Goal: Task Accomplishment & Management: Manage account settings

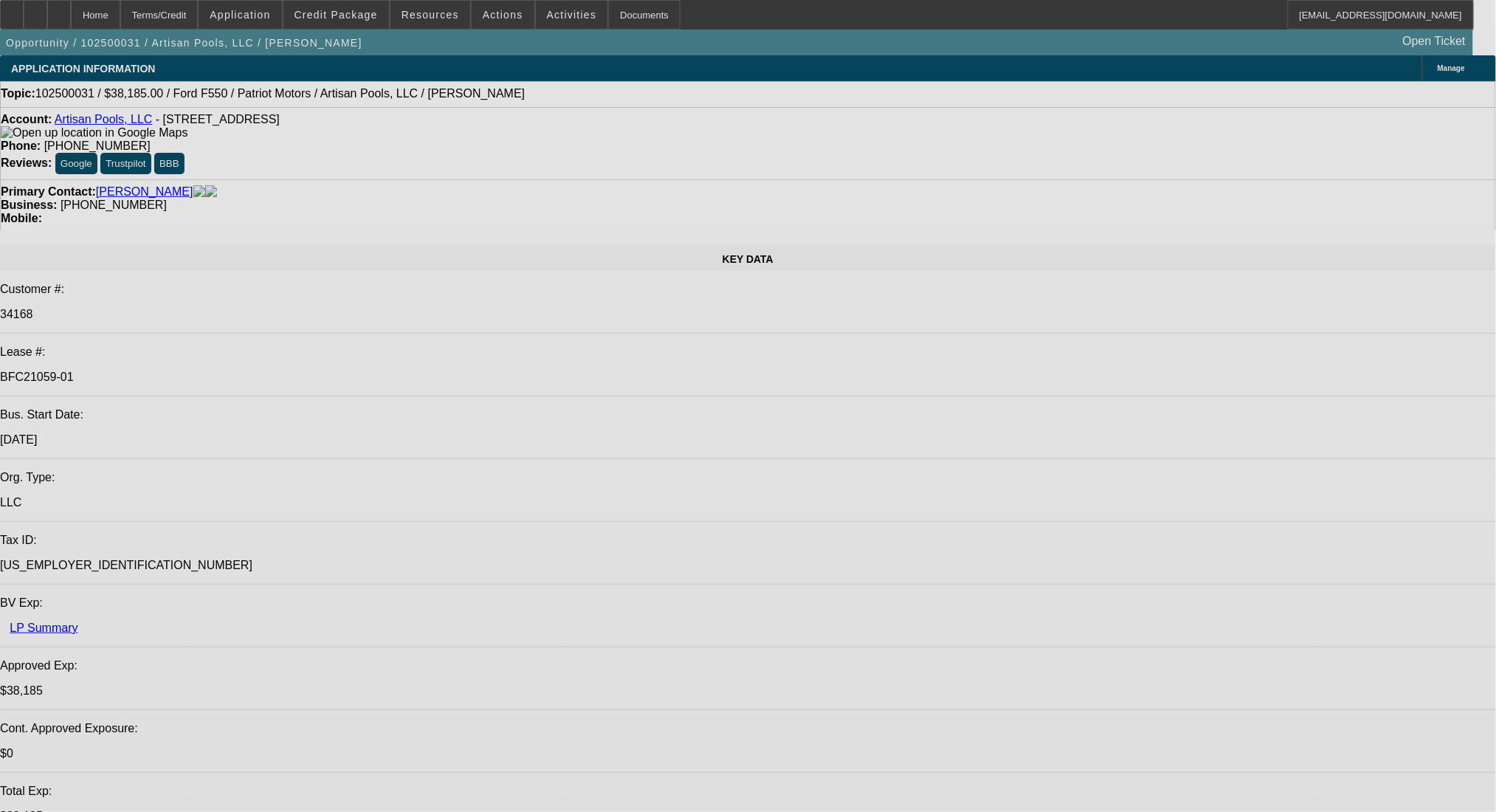
select select "0"
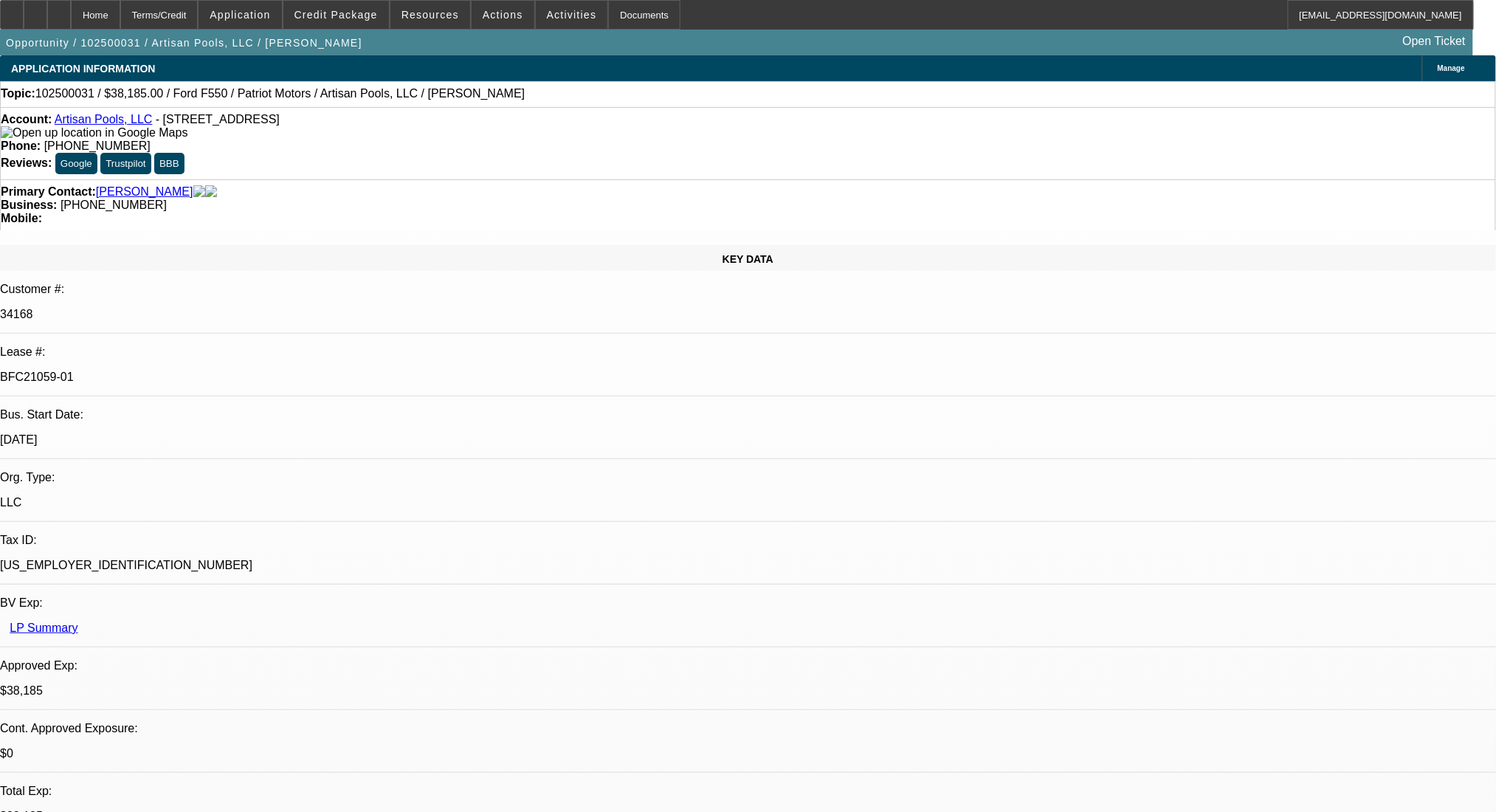
select select "0"
select select "3"
select select "0.1"
select select "4"
select select "0"
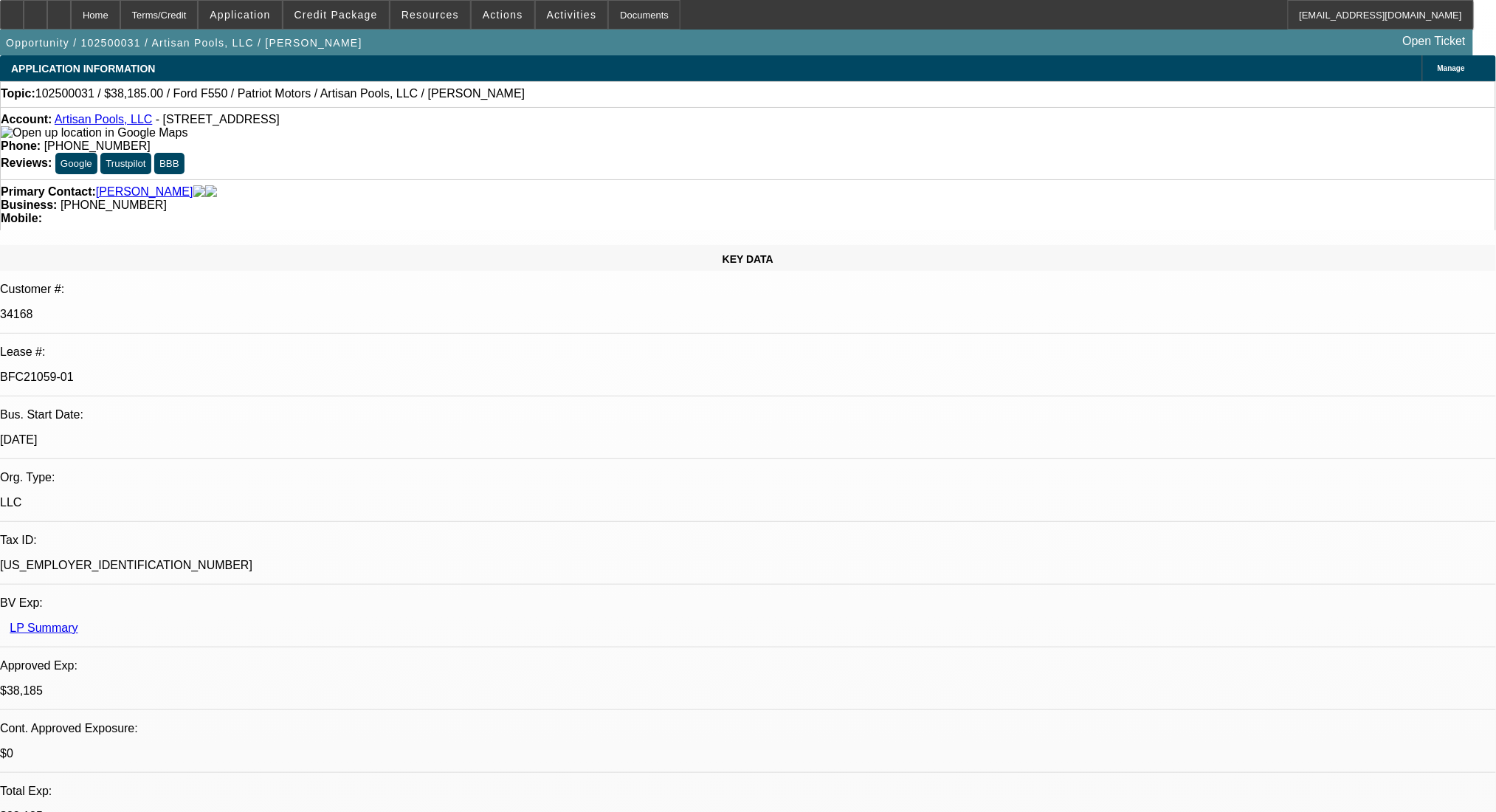
select select "0"
select select "0.1"
select select "4"
select select "0"
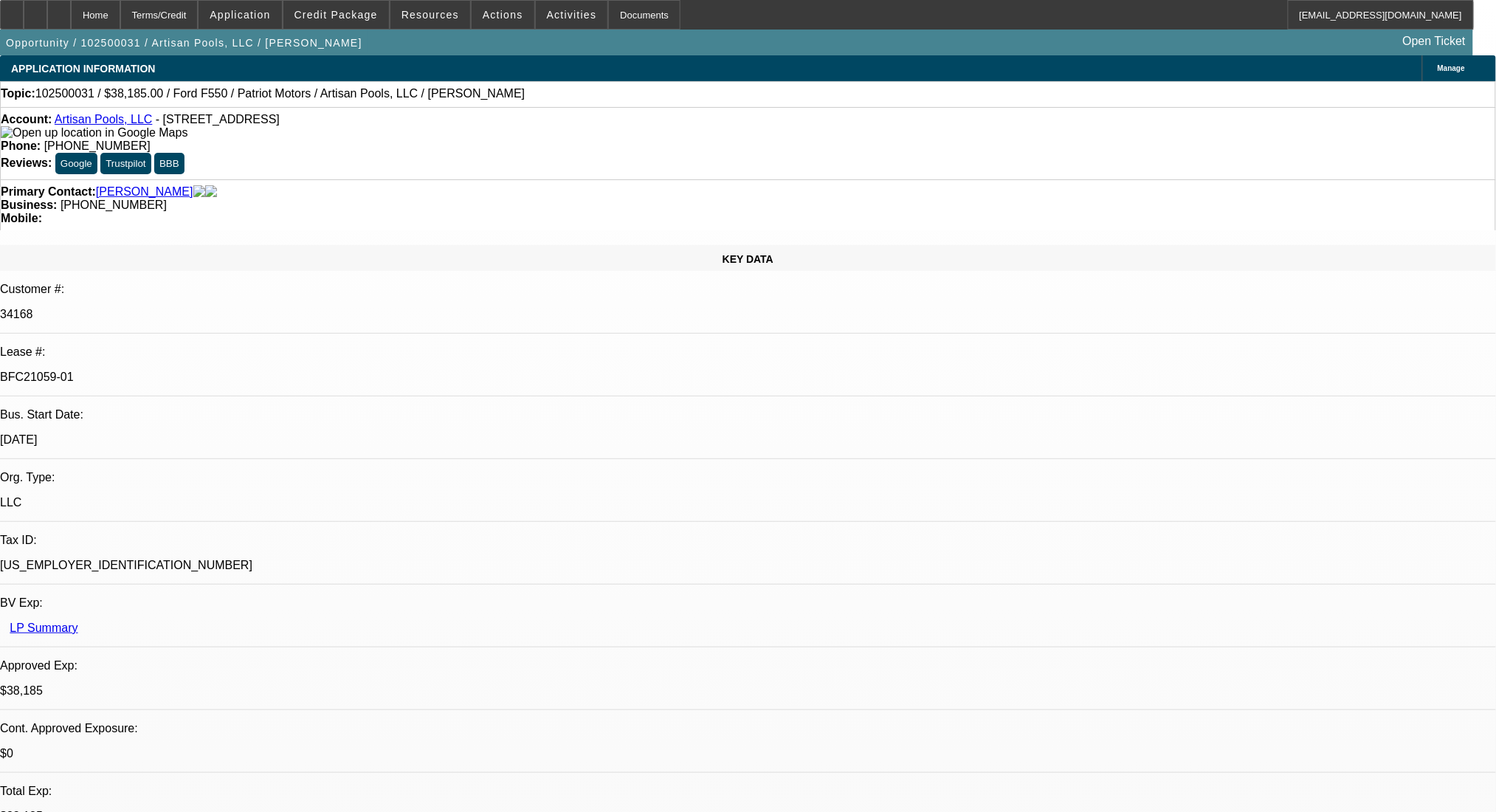
select select "3"
select select "0.1"
select select "4"
select select "0"
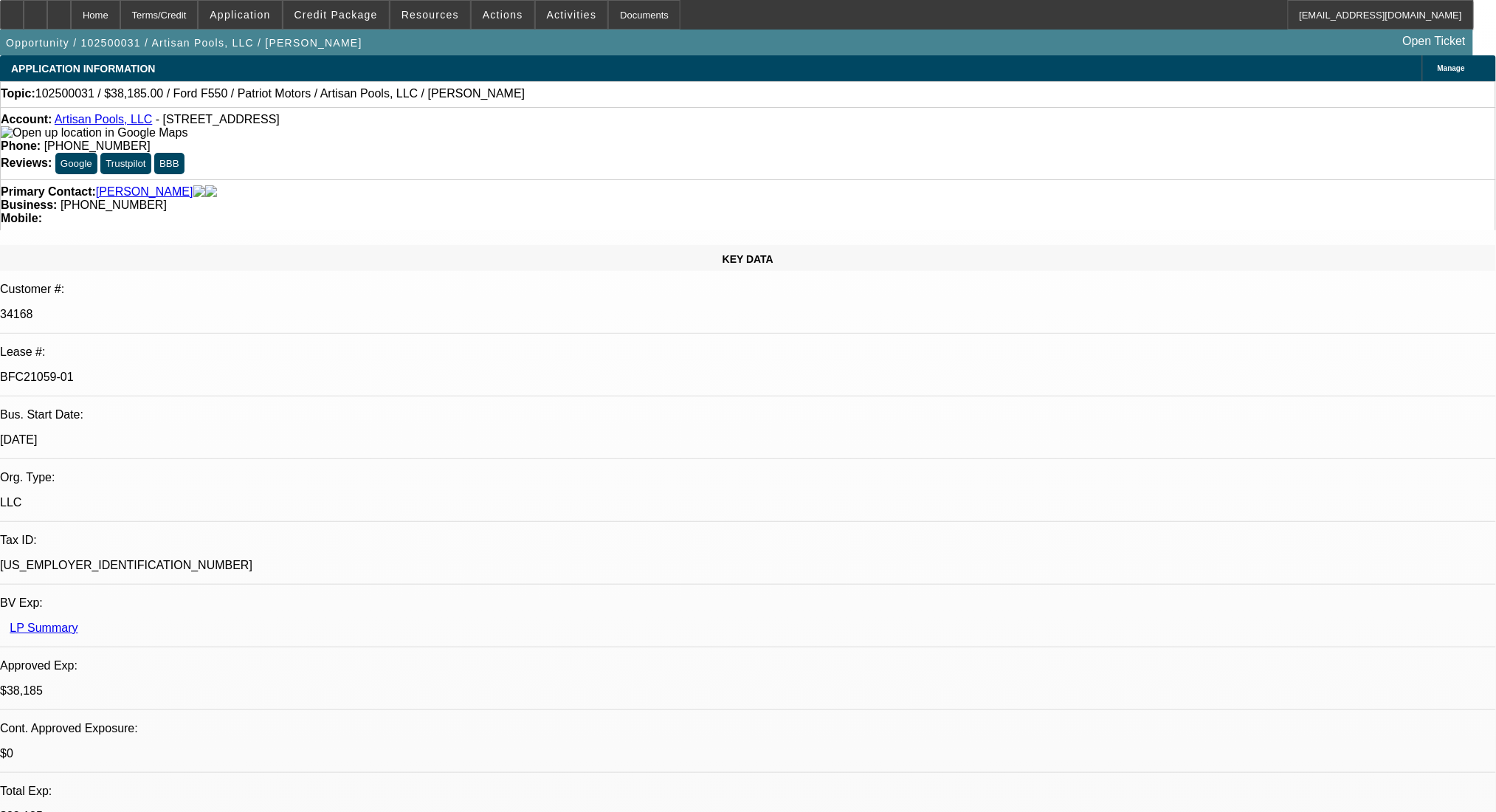
select select "3"
select select "0.1"
select select "4"
click at [22, 6] on div at bounding box center [11, 15] width 23 height 30
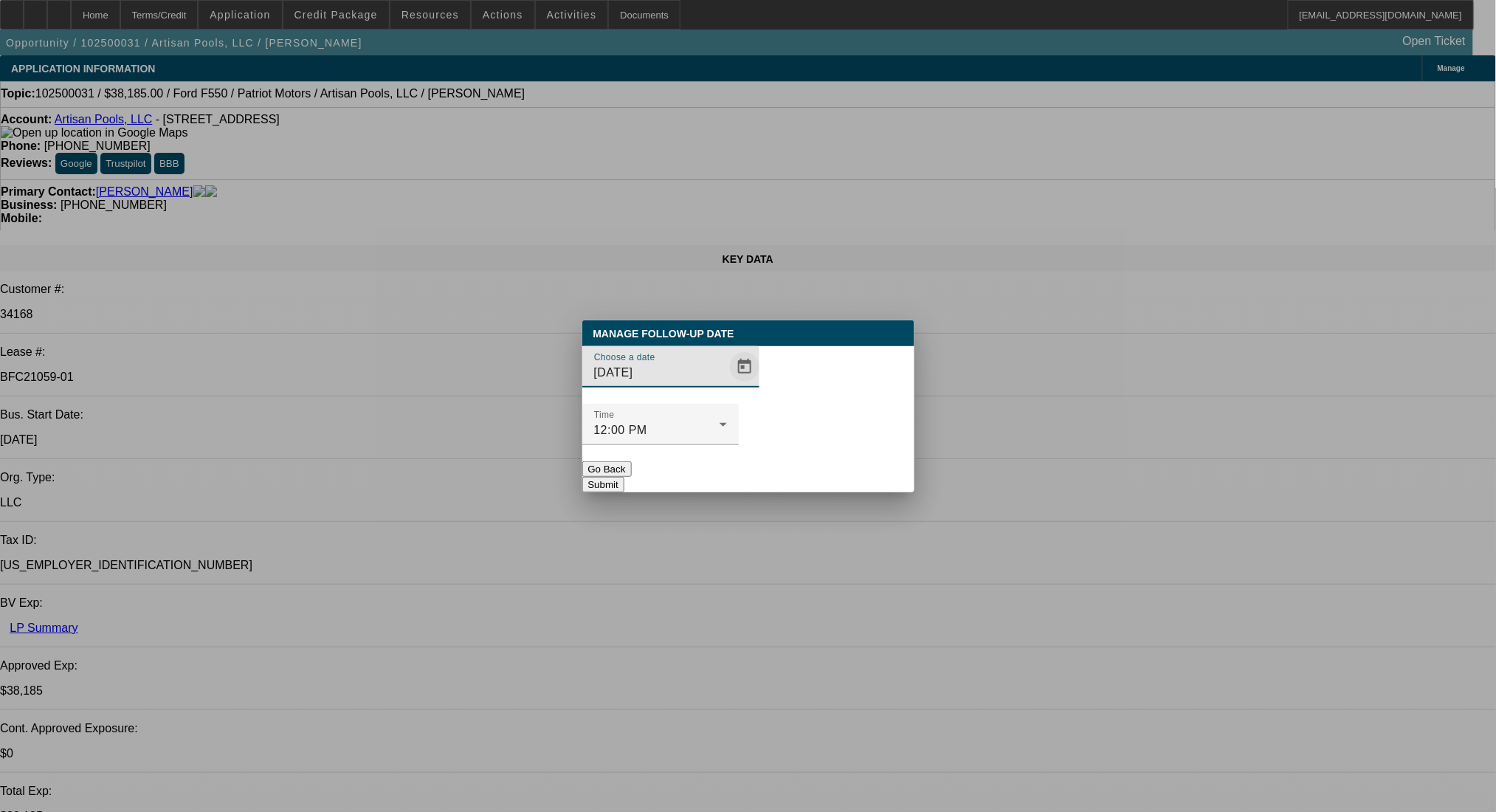
click at [727, 385] on span "Open calendar" at bounding box center [745, 367] width 36 height 36
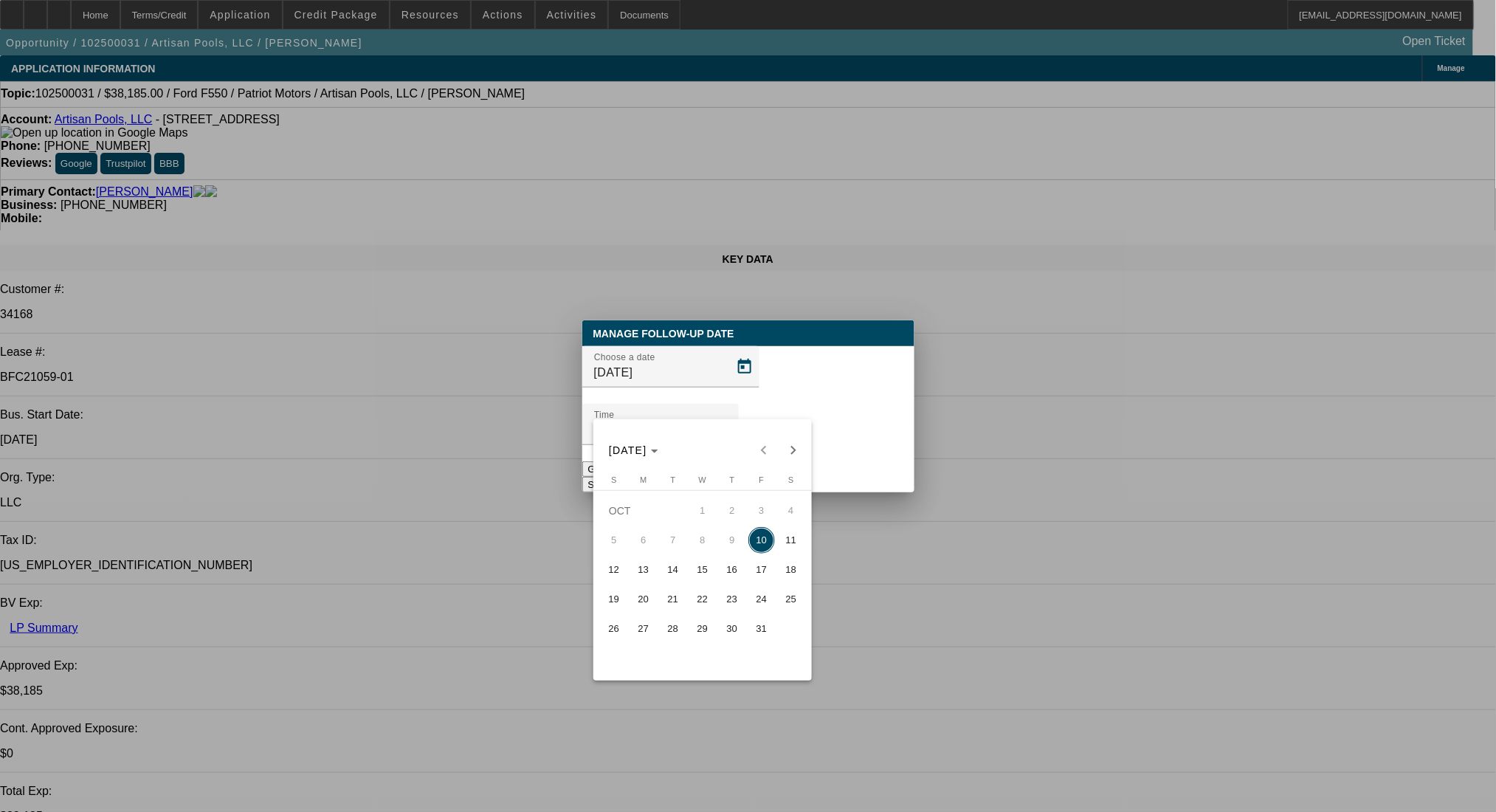
click at [669, 564] on span "14" at bounding box center [673, 569] width 26 height 26
type input "10/14/2025"
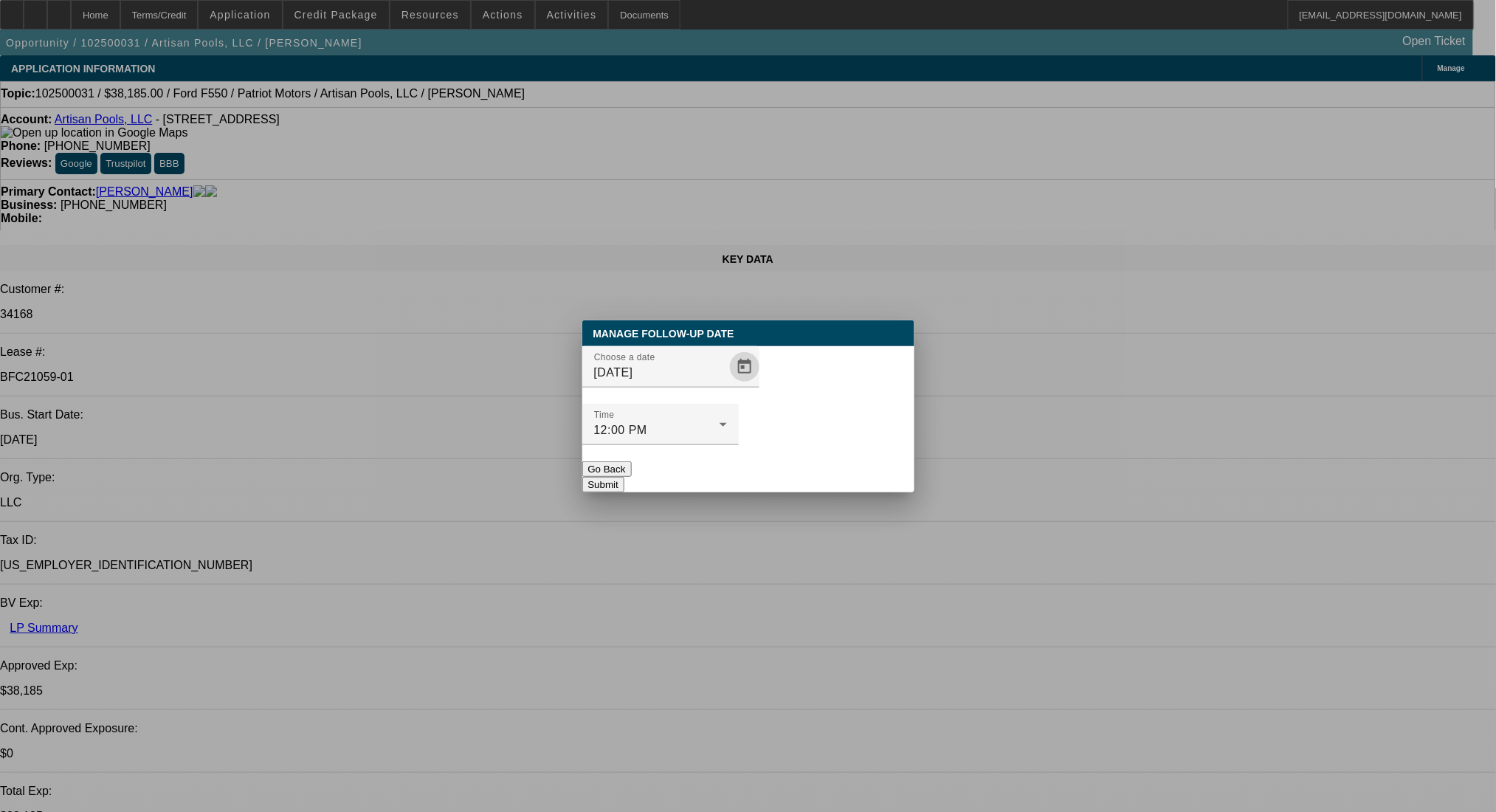
click at [625, 477] on button "Submit" at bounding box center [603, 484] width 42 height 16
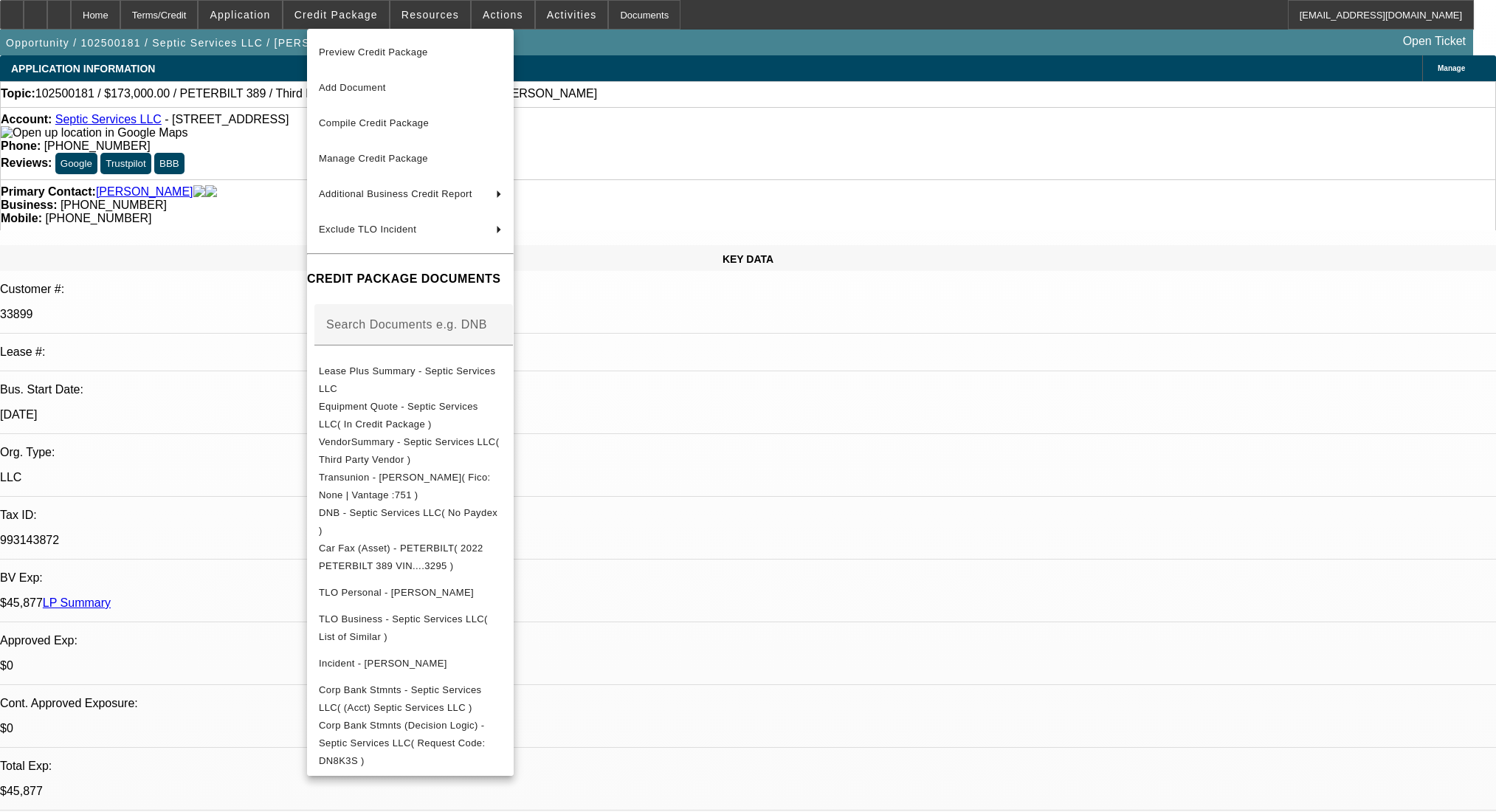
select select "0"
select select "2"
select select "0"
select select "6"
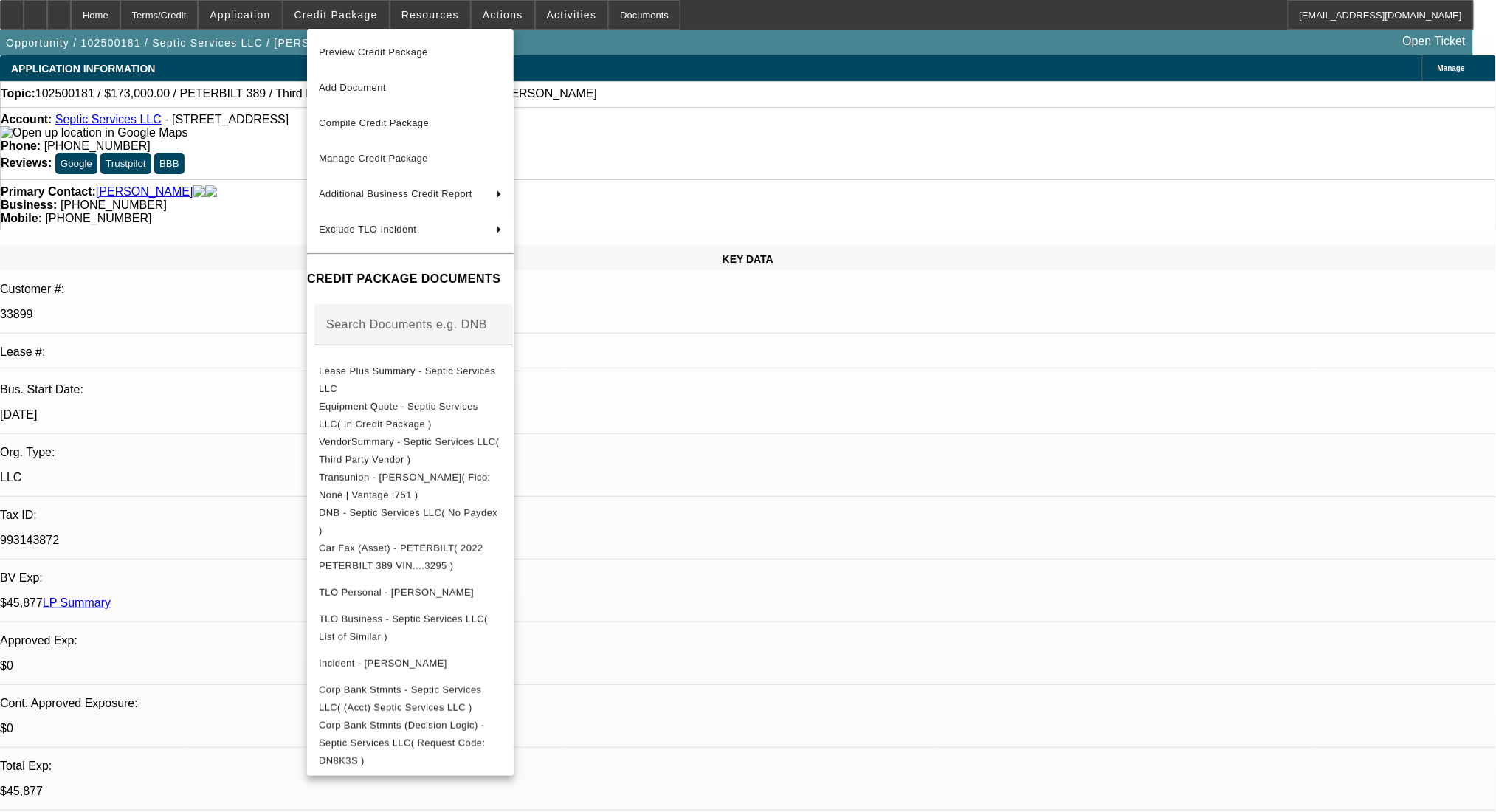
click at [85, 8] on div at bounding box center [748, 406] width 1496 height 812
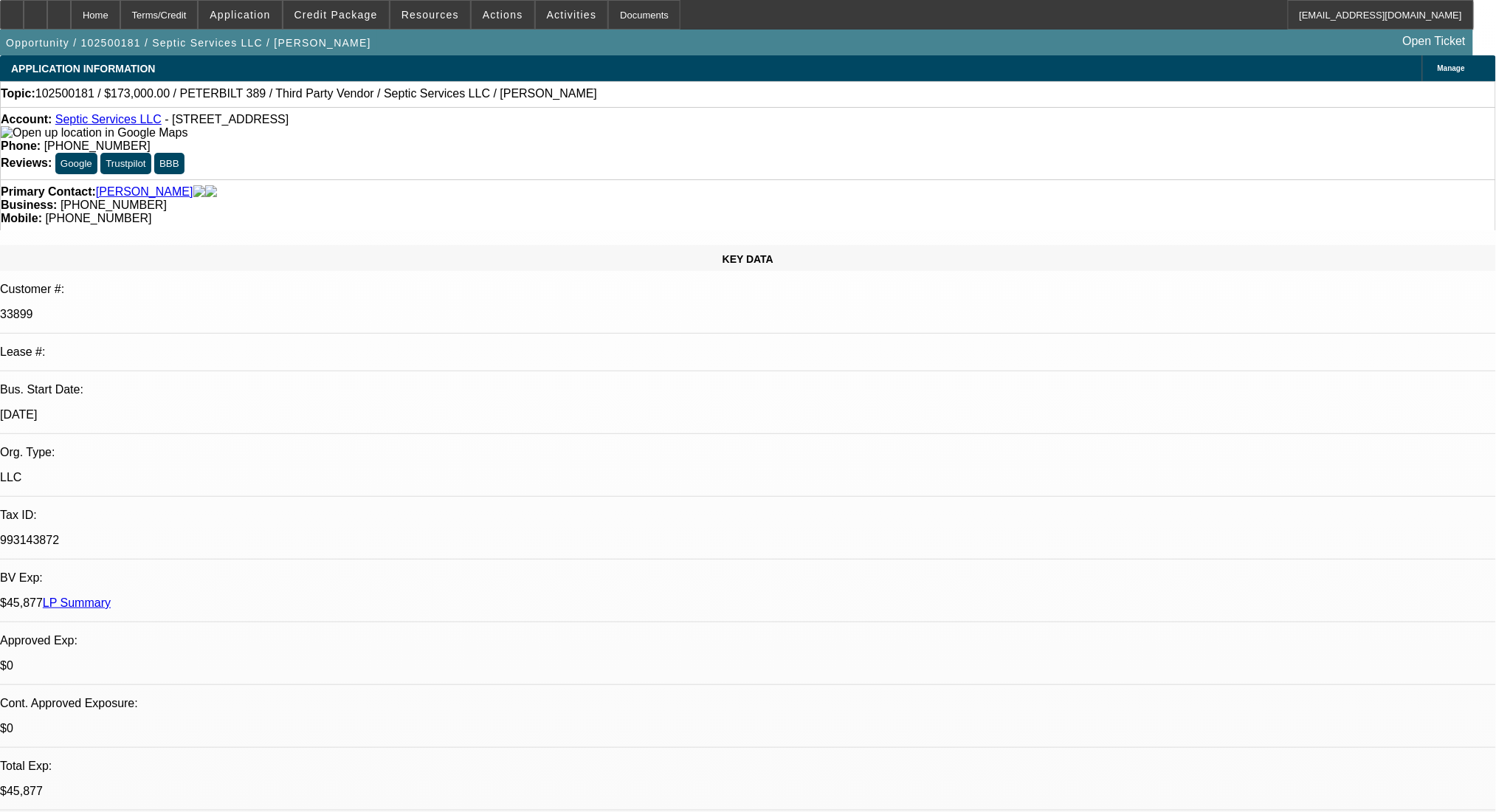
click at [71, 8] on div at bounding box center [58, 15] width 23 height 30
select select "0"
select select "2"
select select "0"
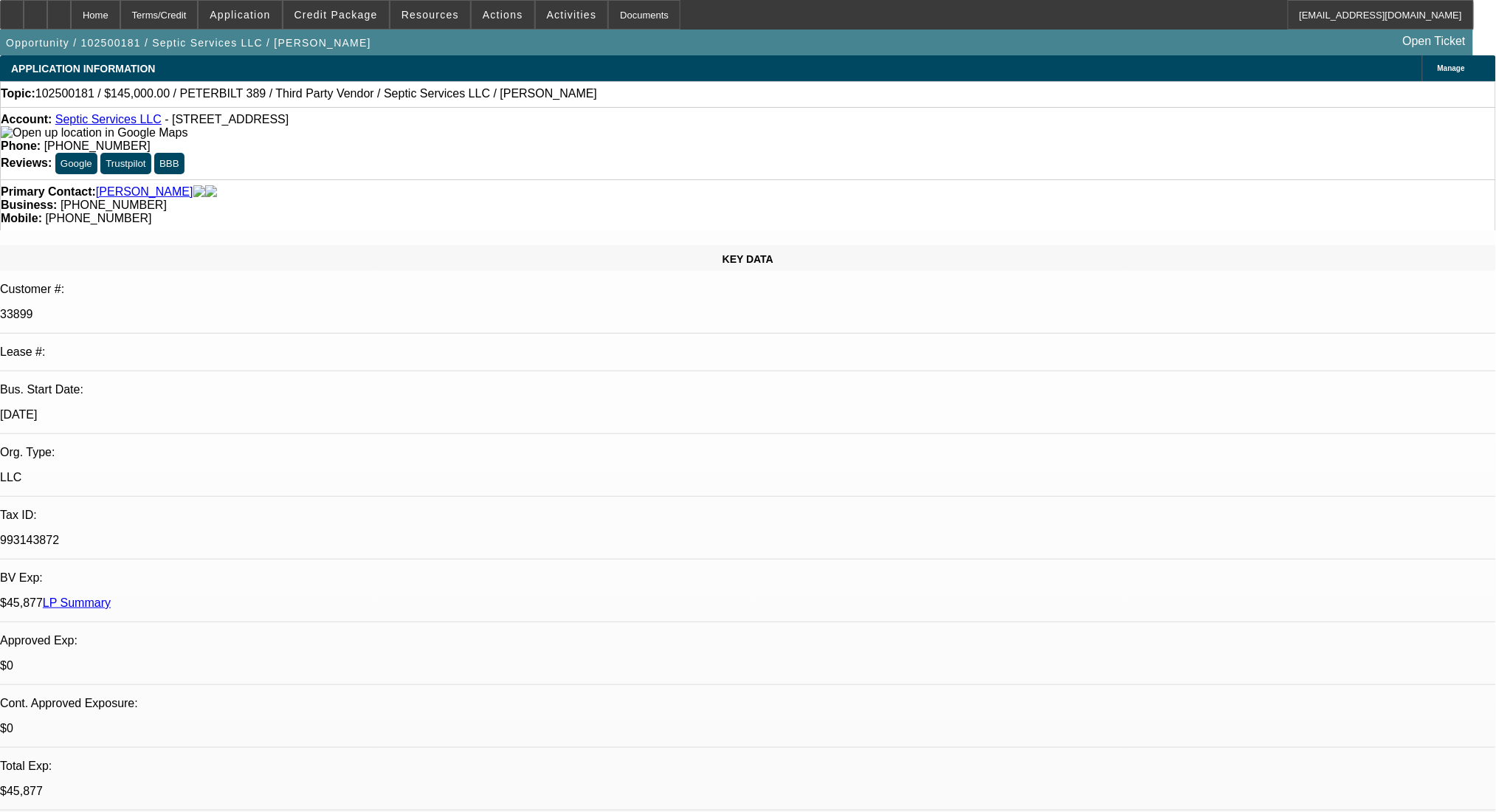
select select "6"
select select "0"
select select "2"
select select "0"
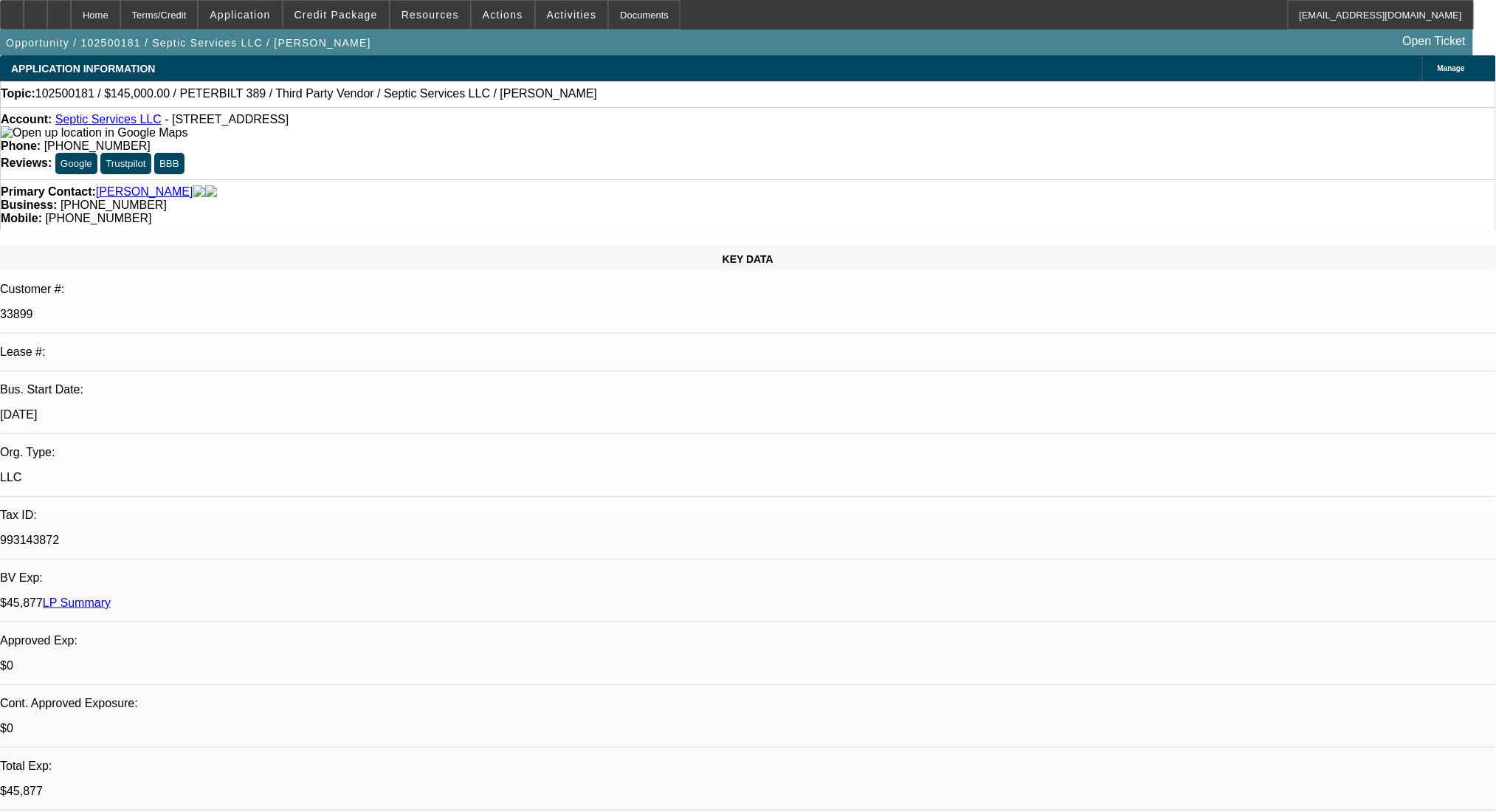
select select "6"
